Goal: Task Accomplishment & Management: Manage account settings

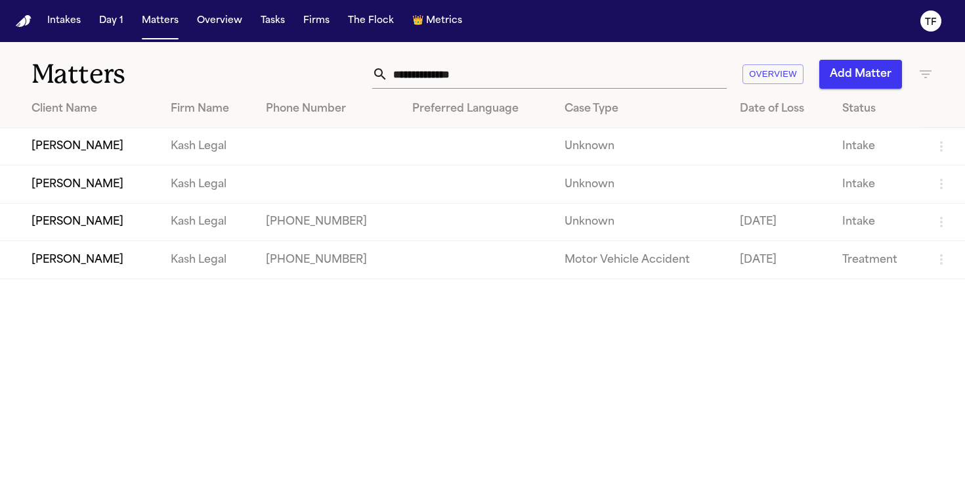
click at [551, 74] on input "text" at bounding box center [557, 74] width 339 height 29
click at [90, 137] on td "[PERSON_NAME]" at bounding box center [80, 146] width 160 height 37
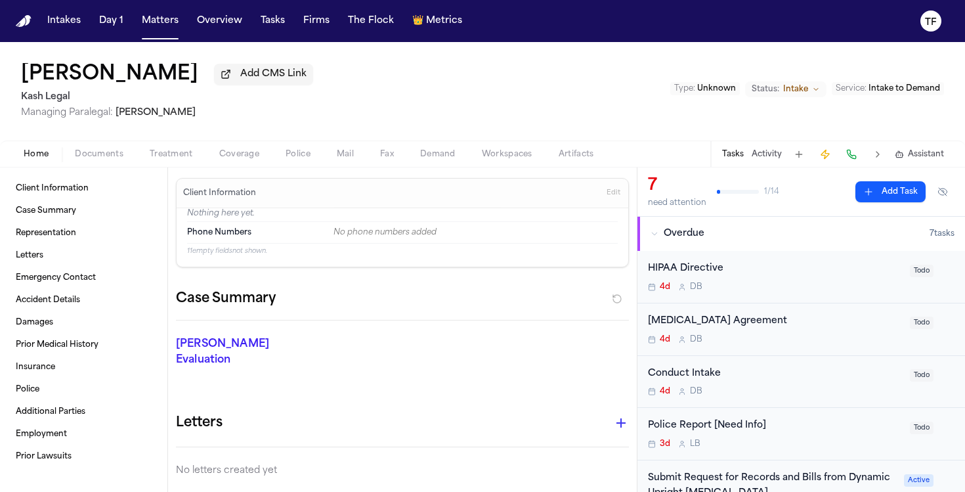
click at [257, 162] on span "button" at bounding box center [239, 161] width 56 height 1
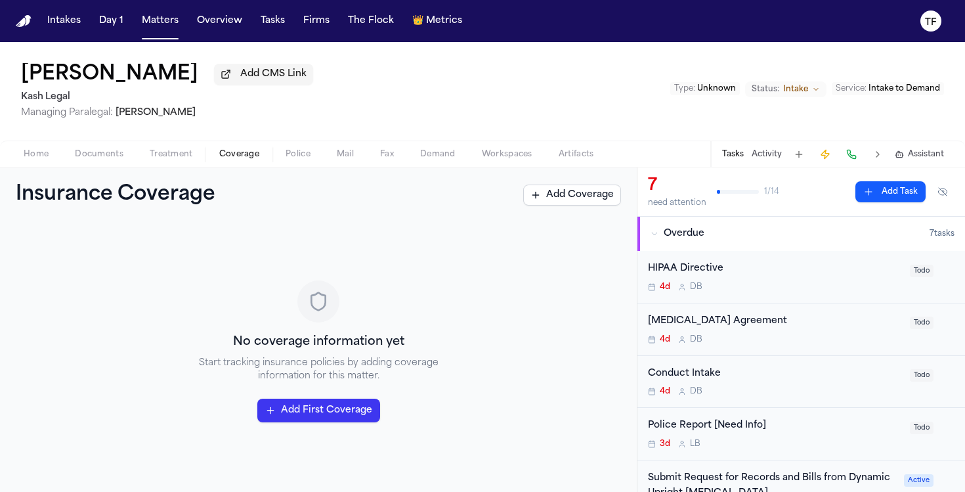
click at [859, 186] on button "Add Task" at bounding box center [890, 191] width 70 height 21
click at [772, 150] on button "Activity" at bounding box center [767, 154] width 30 height 11
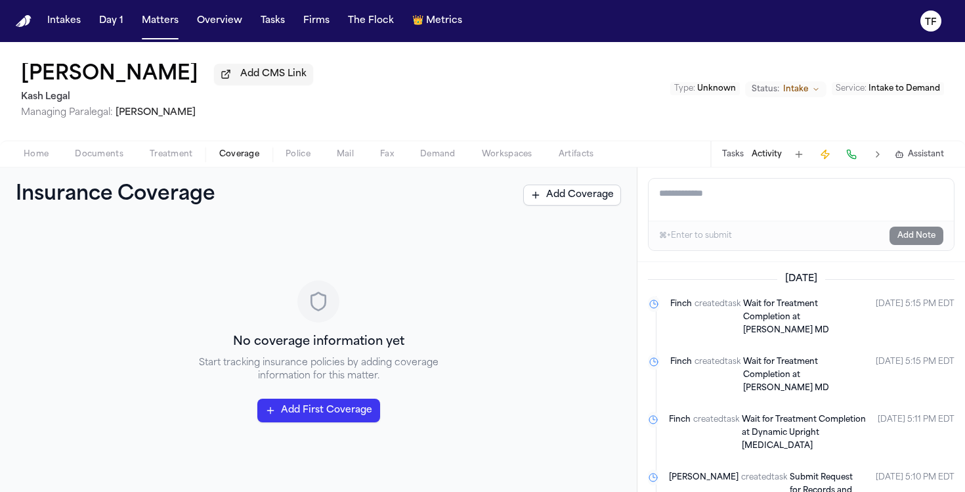
paste textarea "**********"
type textarea "**********"
click at [925, 239] on button "Add Note" at bounding box center [916, 235] width 54 height 18
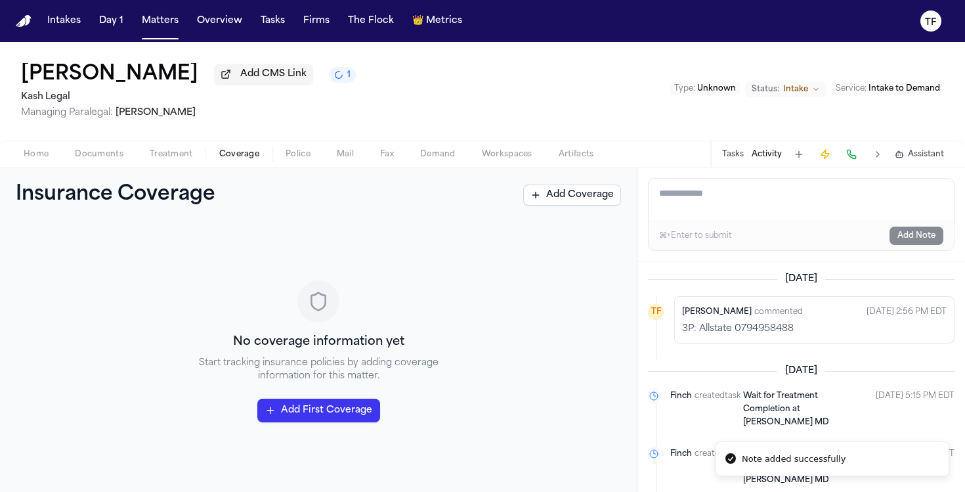
click at [796, 95] on span "Intake" at bounding box center [795, 89] width 25 height 11
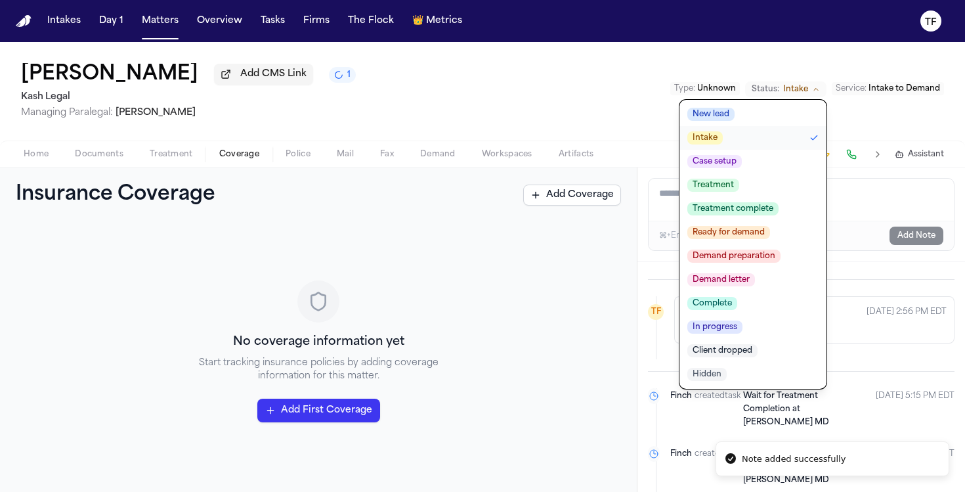
click at [750, 186] on button "Treatment" at bounding box center [752, 185] width 147 height 24
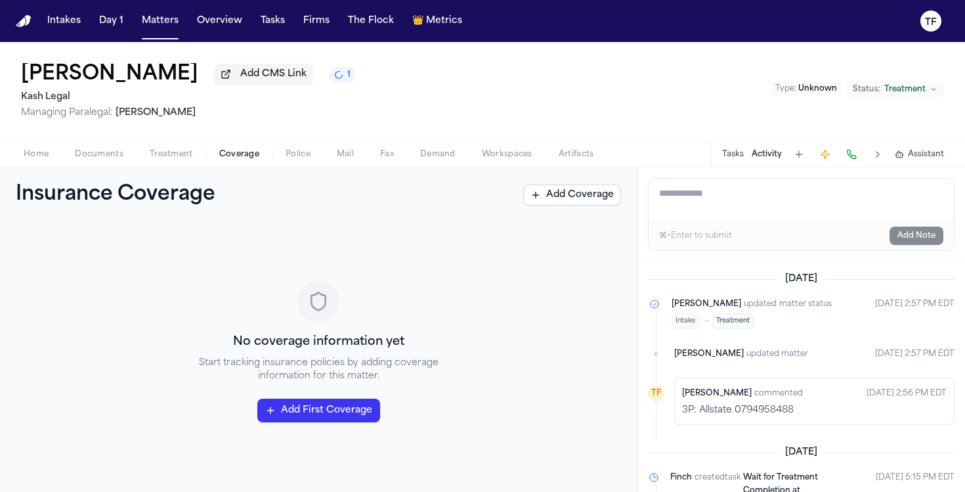
click at [725, 157] on button "Tasks" at bounding box center [733, 154] width 22 height 11
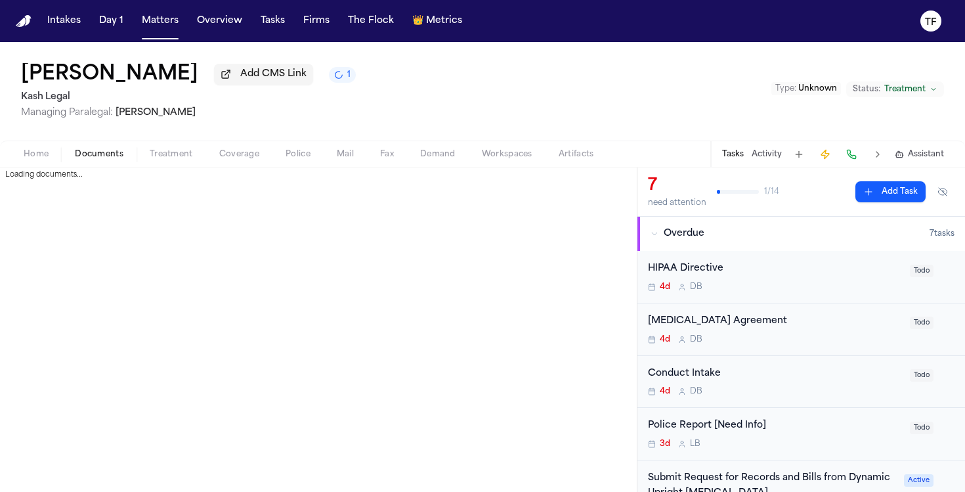
click at [131, 154] on button "Documents" at bounding box center [99, 154] width 75 height 16
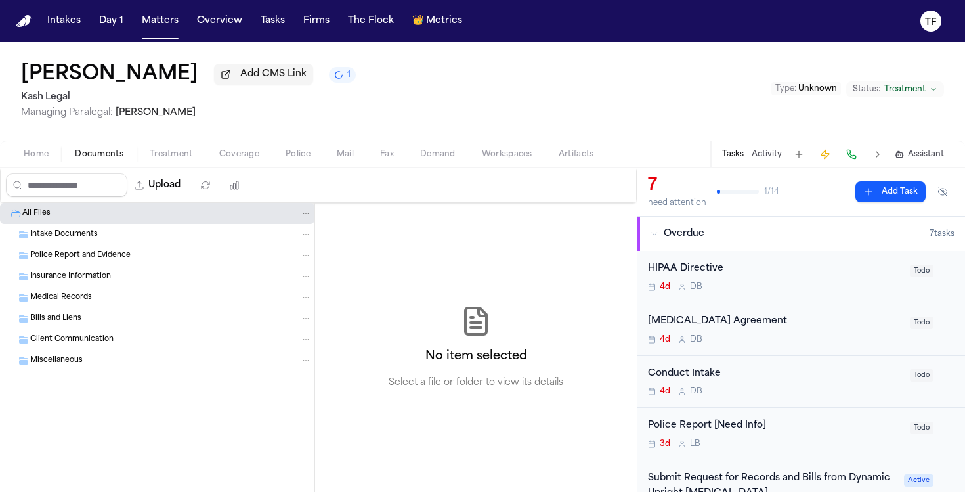
click at [158, 154] on span "Treatment" at bounding box center [171, 154] width 43 height 11
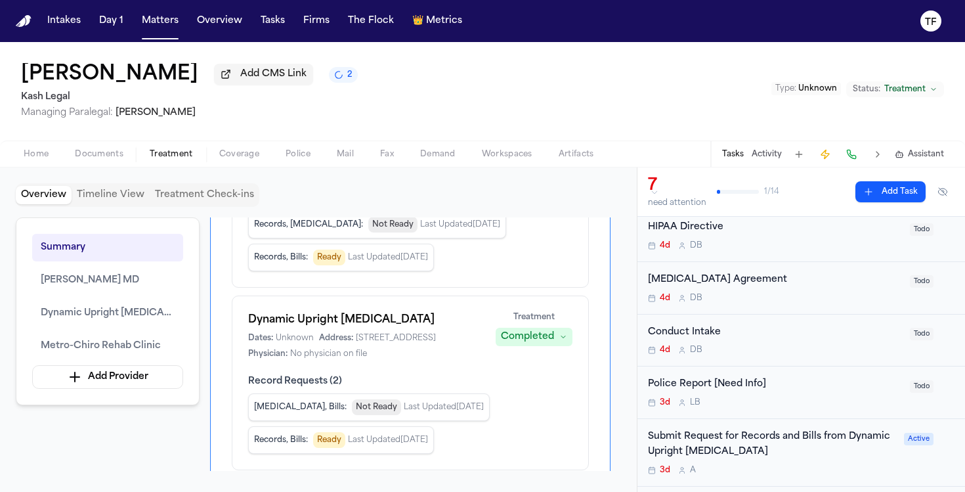
scroll to position [43, 0]
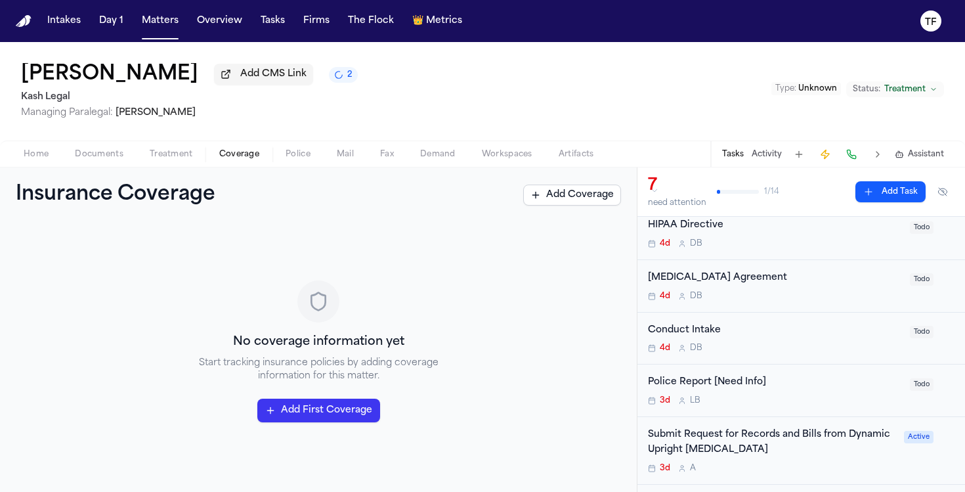
click at [222, 159] on span "Coverage" at bounding box center [239, 154] width 40 height 11
click at [148, 158] on button "Treatment" at bounding box center [172, 154] width 70 height 16
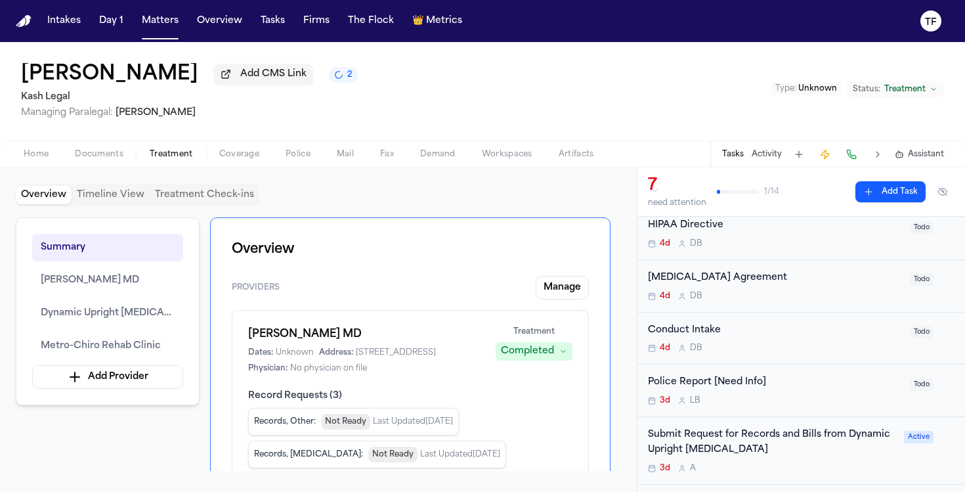
click at [706, 282] on div "[MEDICAL_DATA] Agreement" at bounding box center [775, 277] width 254 height 15
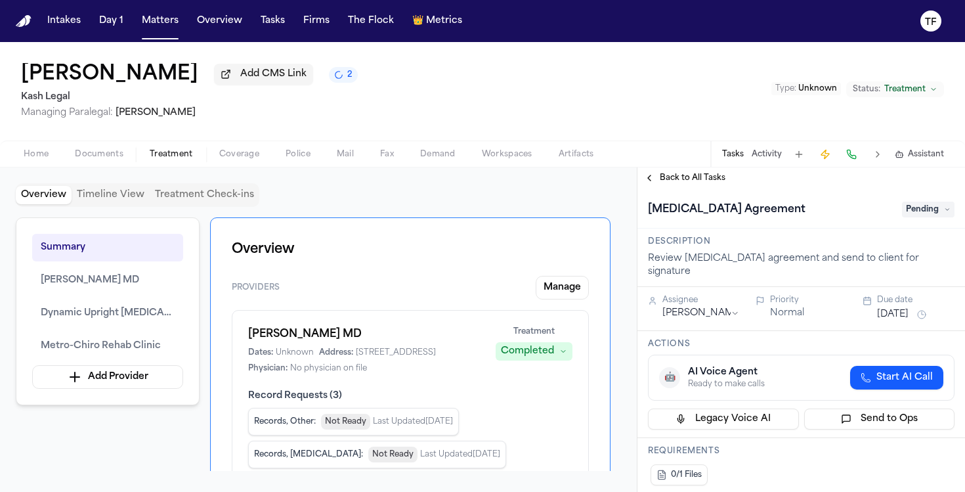
click at [675, 177] on span "Back to All Tasks" at bounding box center [693, 178] width 66 height 11
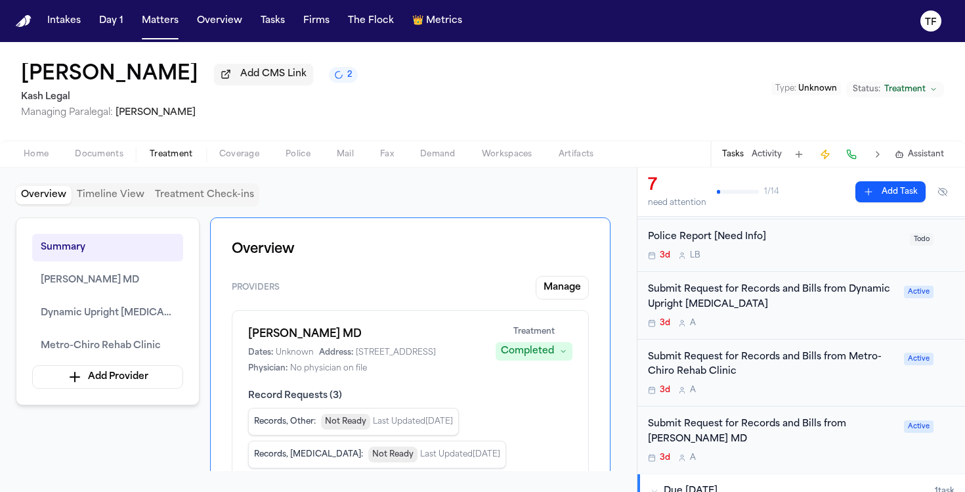
scroll to position [204, 0]
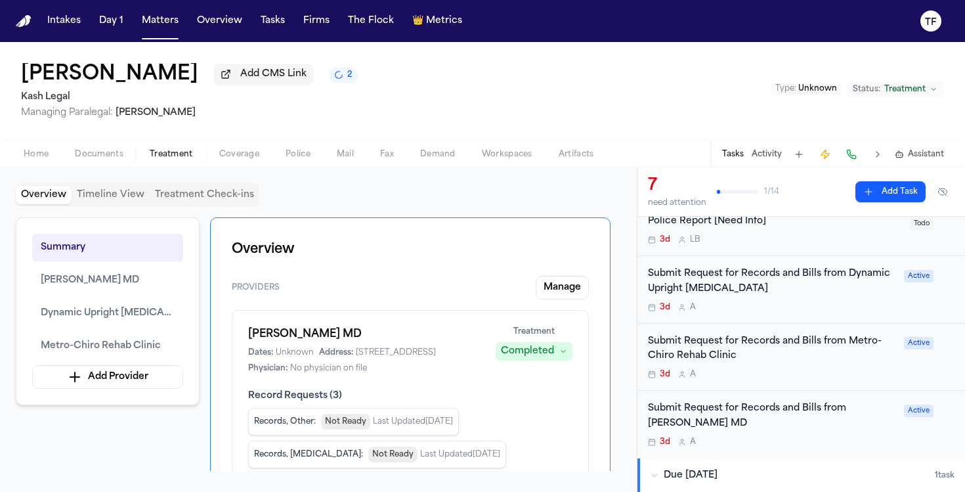
click at [244, 159] on span "Coverage" at bounding box center [239, 154] width 40 height 11
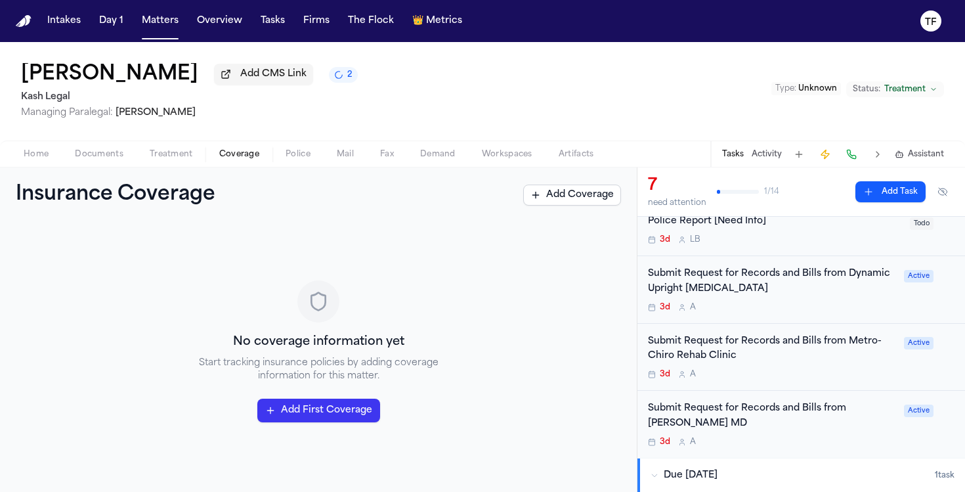
click at [329, 83] on button "2" at bounding box center [343, 75] width 29 height 16
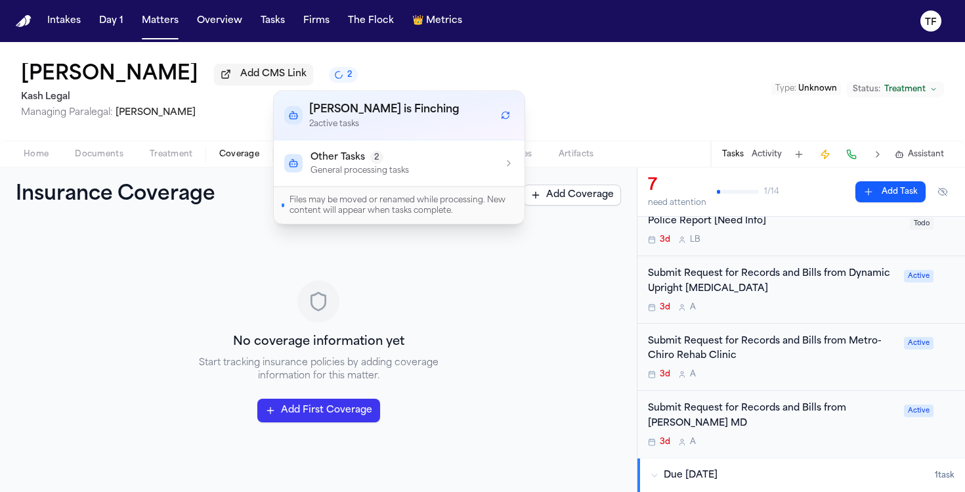
click at [280, 343] on h3 "No coverage information yet" at bounding box center [318, 342] width 171 height 18
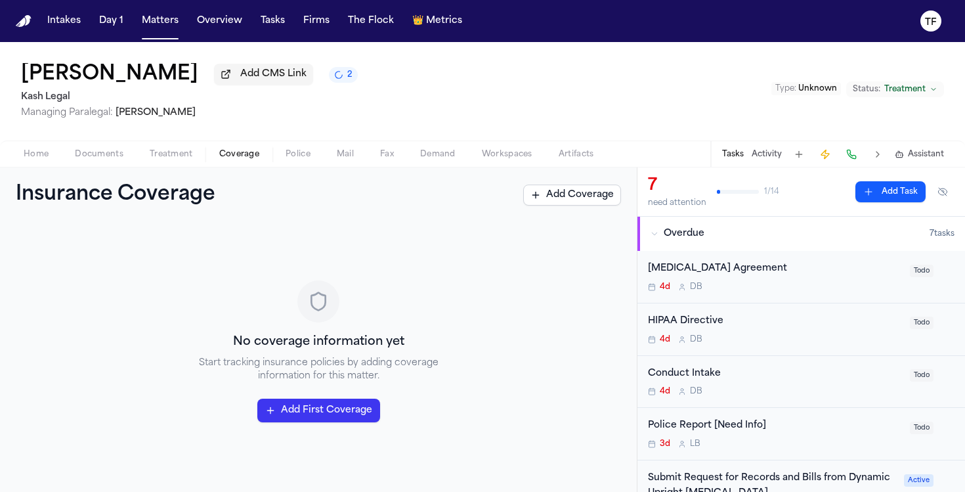
click at [43, 165] on div "Home Documents Treatment Coverage Police Mail Fax Demand Workspaces Artifacts T…" at bounding box center [482, 153] width 965 height 26
click at [17, 156] on button "Home" at bounding box center [36, 154] width 51 height 16
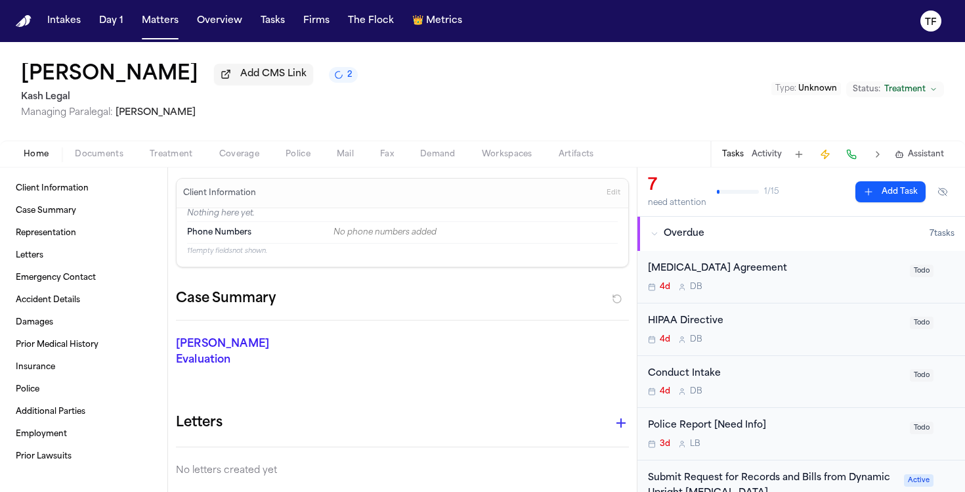
click at [219, 159] on span "Coverage" at bounding box center [239, 154] width 40 height 11
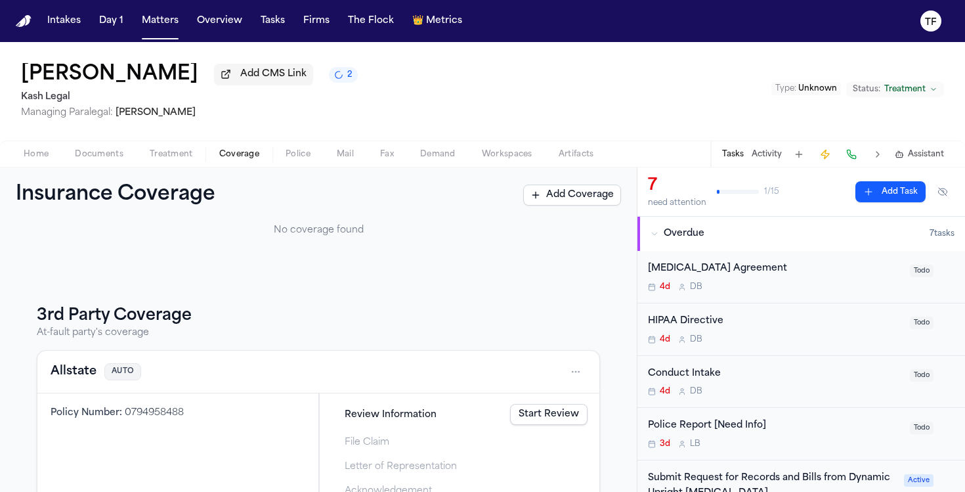
scroll to position [137, 0]
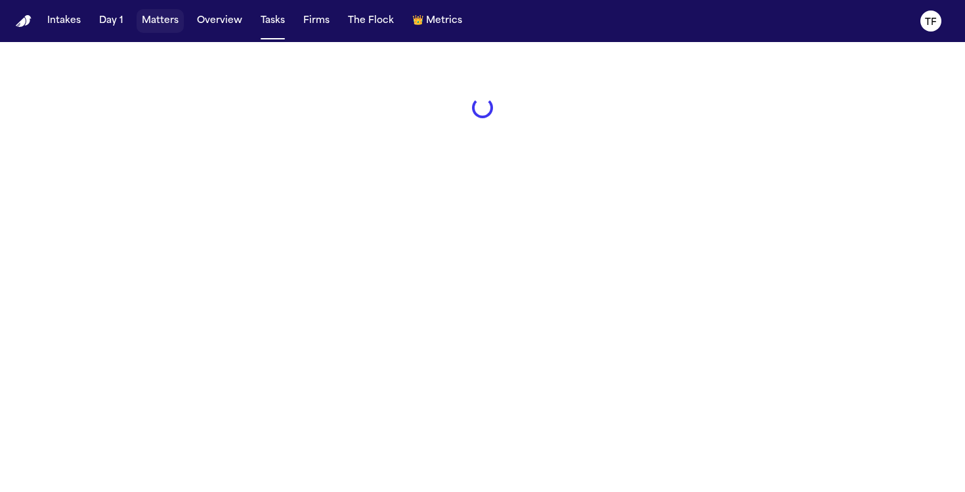
click at [151, 14] on button "Matters" at bounding box center [160, 21] width 47 height 24
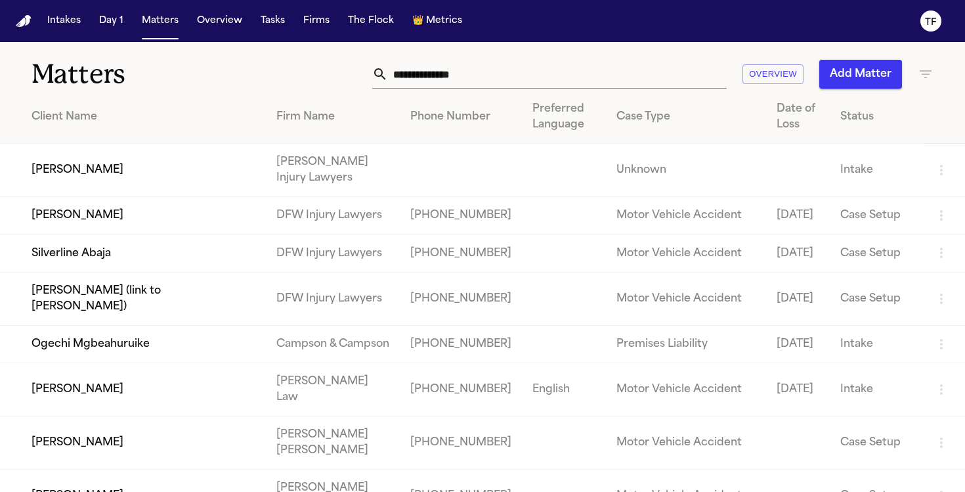
click at [478, 80] on input "text" at bounding box center [557, 74] width 339 height 29
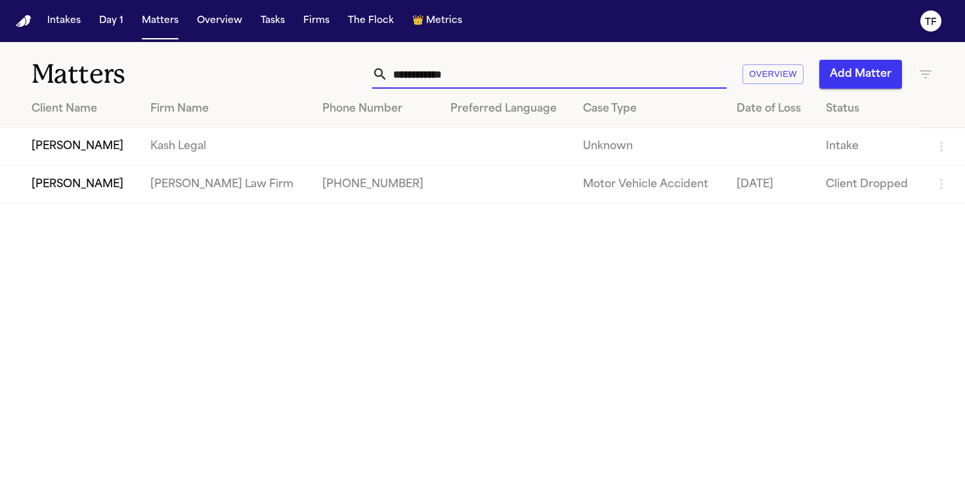
type input "**********"
click at [329, 156] on td at bounding box center [376, 146] width 128 height 37
click at [106, 152] on td "[PERSON_NAME]" at bounding box center [70, 146] width 140 height 37
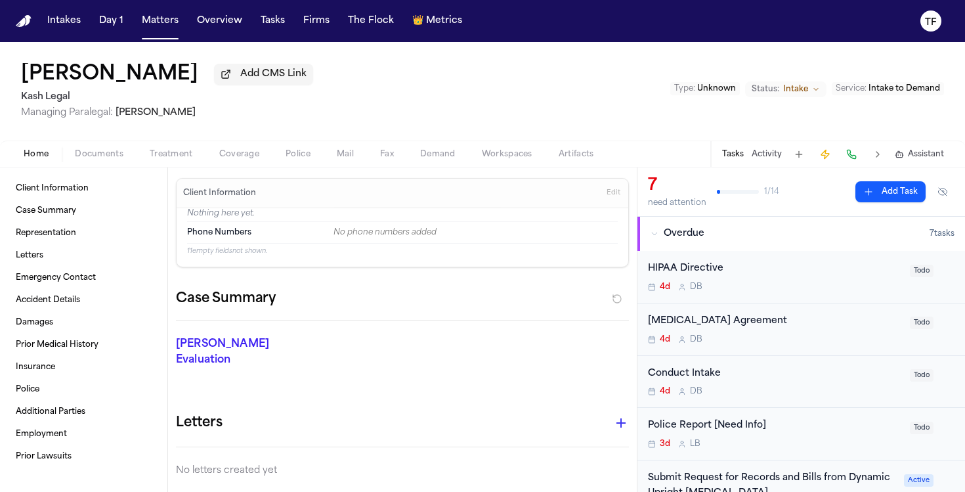
click at [755, 152] on button "Activity" at bounding box center [767, 154] width 30 height 11
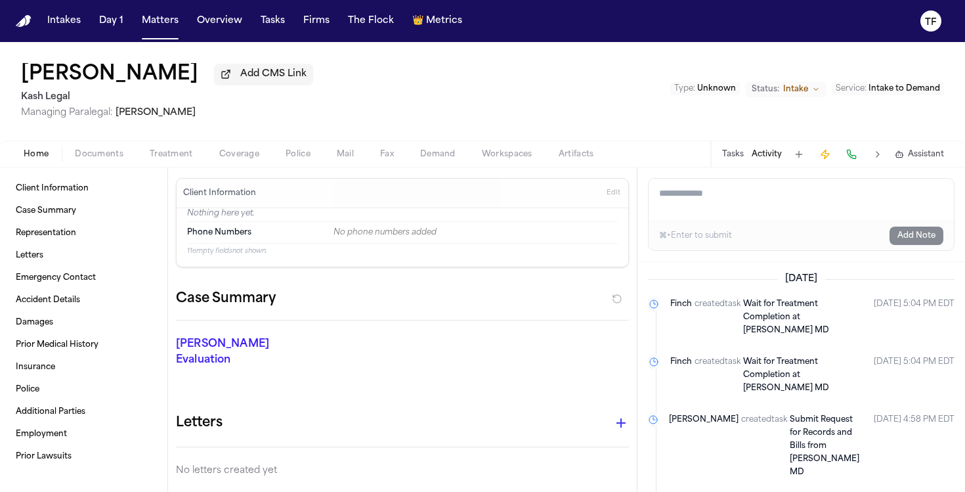
click at [740, 196] on textarea "Add a note to this matter" at bounding box center [800, 200] width 305 height 42
paste textarea "**********"
type textarea "**********"
click at [930, 245] on button "Add Note" at bounding box center [916, 235] width 54 height 18
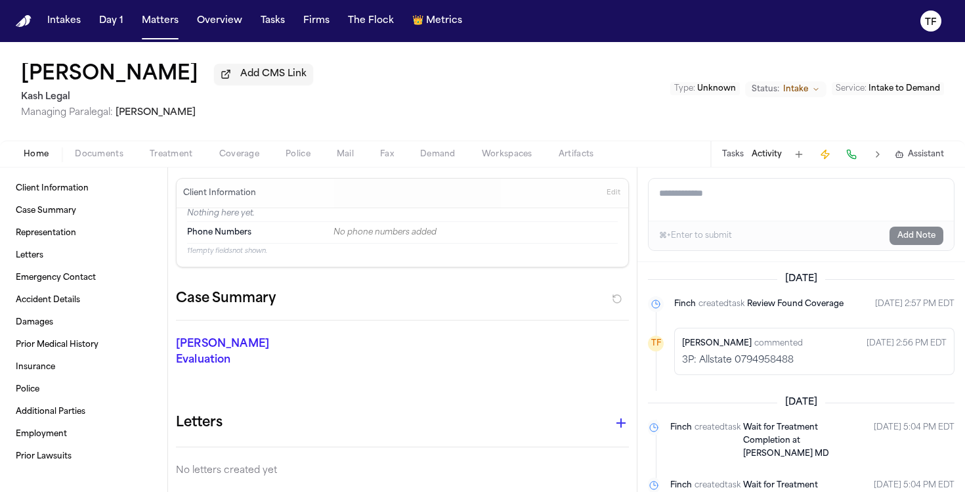
click at [234, 165] on div "Home Documents Treatment Coverage Police Mail Fax Demand Workspaces Artifacts T…" at bounding box center [482, 153] width 965 height 26
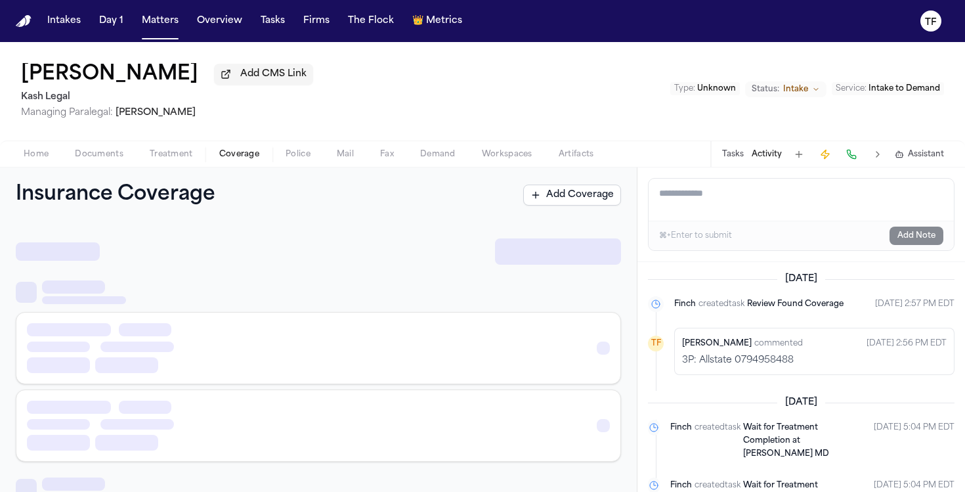
click at [237, 154] on span "Coverage" at bounding box center [239, 154] width 40 height 11
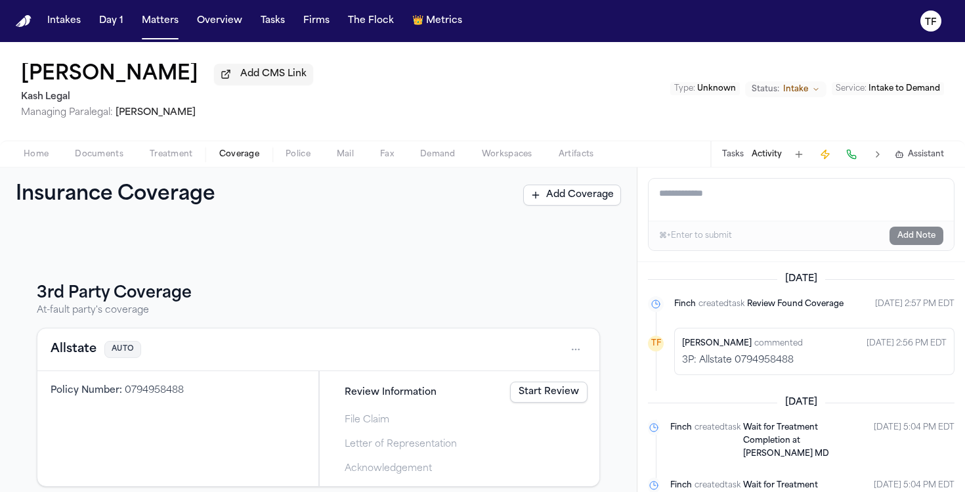
scroll to position [137, 0]
